Goal: Task Accomplishment & Management: Manage account settings

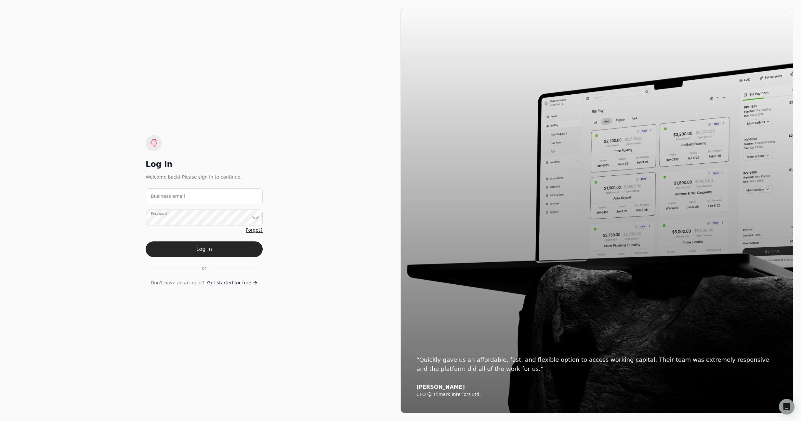
click at [284, 105] on div "Log in Welcome back! Please sign in to continue. Business email Password Forgot…" at bounding box center [204, 210] width 393 height 405
drag, startPoint x: 776, startPoint y: 6, endPoint x: 51, endPoint y: 149, distance: 738.8
click at [776, 6] on button "Close CSS Scan" at bounding box center [774, 7] width 49 height 10
click at [206, 199] on email "Business email" at bounding box center [204, 196] width 117 height 16
type email "[EMAIL_ADDRESS][DOMAIN_NAME]"
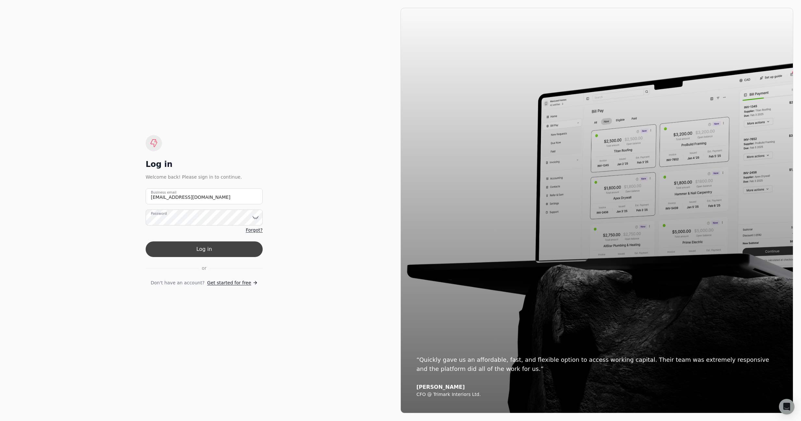
click at [203, 254] on button "Log in" at bounding box center [204, 249] width 117 height 16
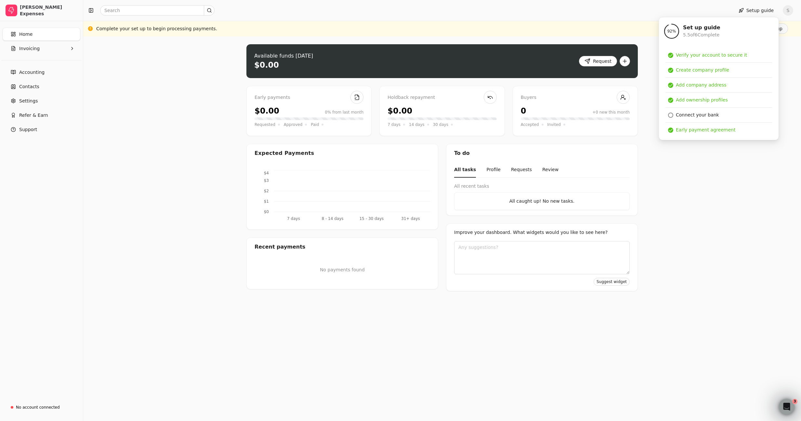
click at [213, 102] on div "Upload file: Drag your invoice here to upload or browse for files Available fun…" at bounding box center [442, 228] width 718 height 384
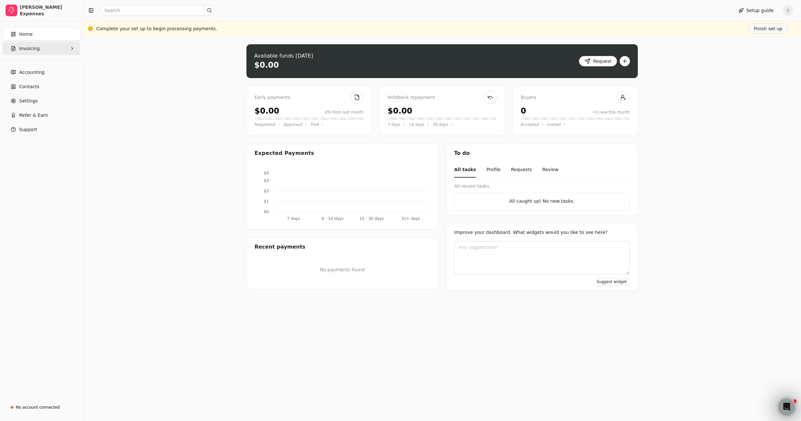
click at [21, 47] on span "Invoicing" at bounding box center [29, 48] width 20 height 7
click at [47, 61] on Invoices "All Invoices" at bounding box center [41, 64] width 75 height 13
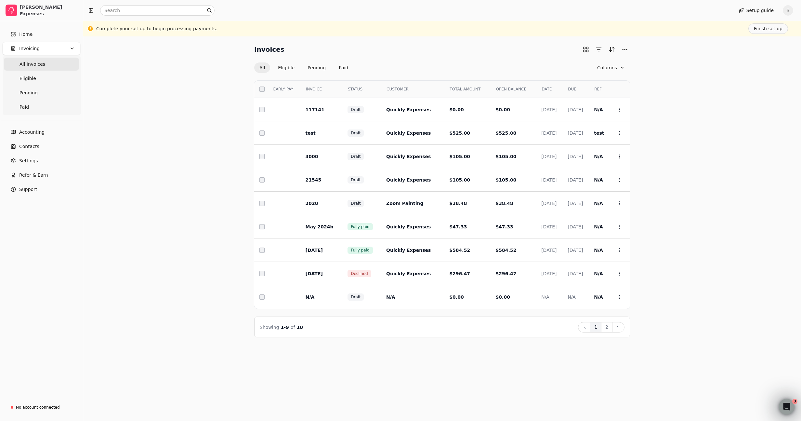
click at [166, 109] on div "Invoices All Eligible Pending Paid Columns Select EARLY PAY INVOICE STATUS CUST…" at bounding box center [442, 190] width 702 height 293
click at [164, 125] on div "Invoices All Eligible Pending Paid Columns Select EARLY PAY INVOICE STATUS CUST…" at bounding box center [442, 190] width 702 height 293
click at [705, 78] on div "Invoices All Eligible Pending Paid Columns Select EARLY PAY INVOICE STATUS CUST…" at bounding box center [442, 190] width 702 height 293
click at [613, 50] on button "Sort" at bounding box center [612, 49] width 10 height 10
click at [187, 67] on div "Invoices All Eligible Pending Paid Columns Select EARLY PAY INVOICE STATUS CUST…" at bounding box center [442, 190] width 702 height 293
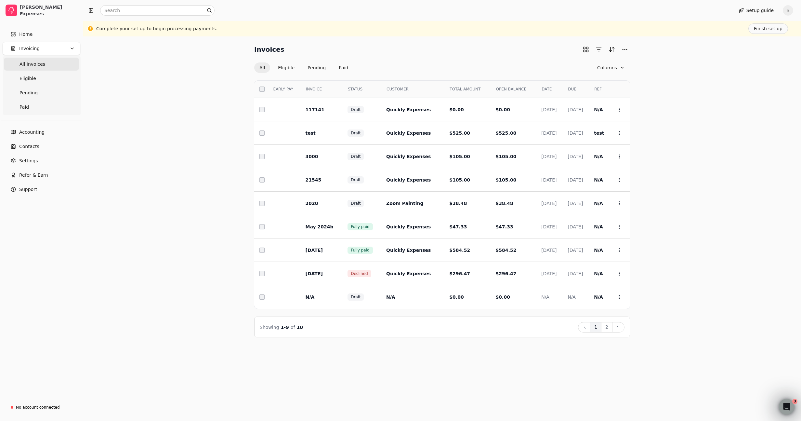
click at [205, 130] on div "Invoices All Eligible Pending Paid Columns Select EARLY PAY INVOICE STATUS CUST…" at bounding box center [442, 190] width 702 height 293
click at [203, 95] on div "Invoices All Eligible Pending Paid Columns Select EARLY PAY INVOICE STATUS CUST…" at bounding box center [442, 190] width 702 height 293
click at [617, 60] on div "Invoices All Eligible Pending Paid Columns" at bounding box center [442, 58] width 376 height 29
click at [618, 65] on button "Columns" at bounding box center [611, 67] width 38 height 10
click at [235, 77] on div "Invoices All Eligible Pending Paid Columns Select EARLY PAY INVOICE STATUS CUST…" at bounding box center [442, 190] width 702 height 293
